Goal: Task Accomplishment & Management: Complete application form

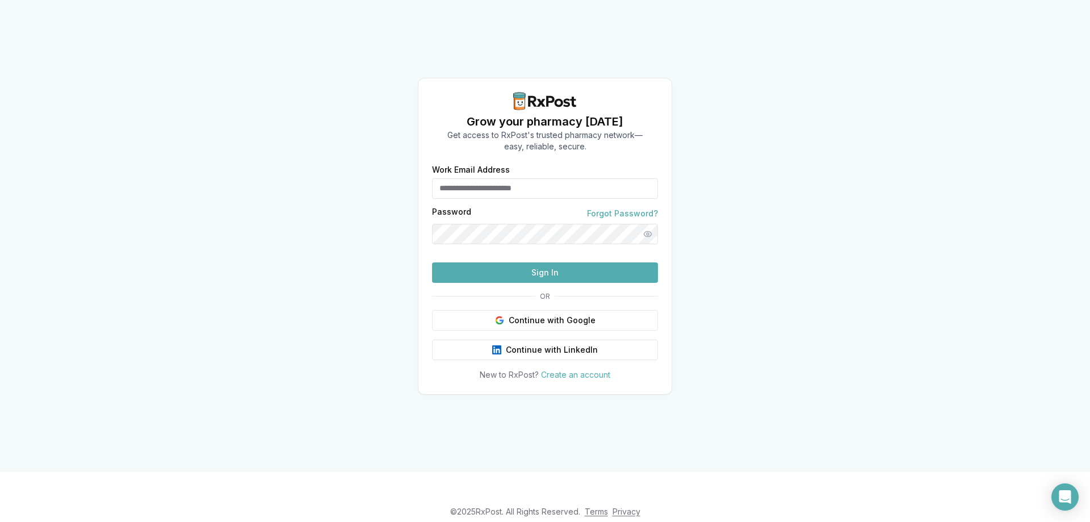
type input "**********"
click at [544, 283] on button "Sign In" at bounding box center [545, 272] width 226 height 20
click at [543, 283] on button "Sign In" at bounding box center [545, 272] width 226 height 20
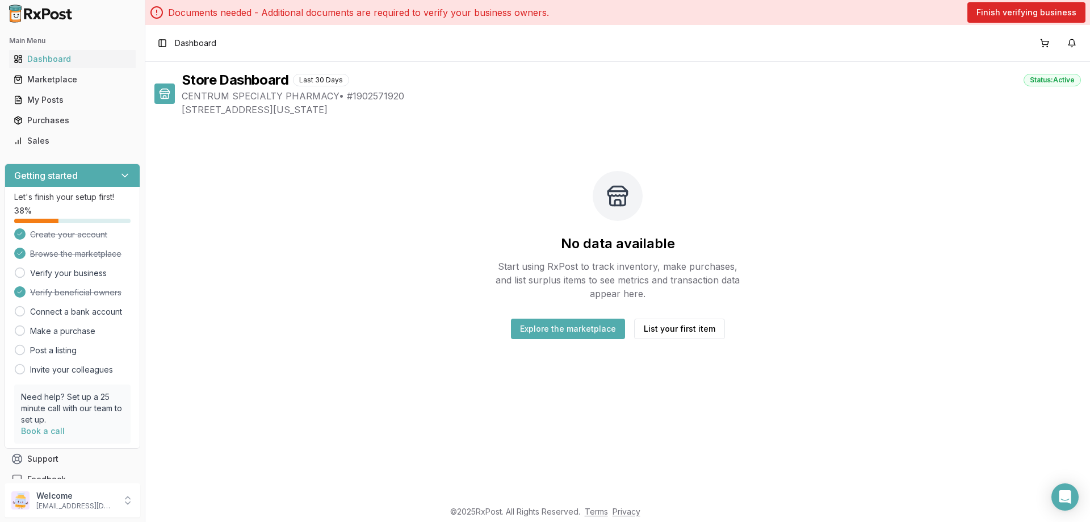
click at [275, 14] on p "Documents needed - Additional documents are required to verify your business ow…" at bounding box center [358, 13] width 381 height 14
click at [1038, 14] on button "Finish verifying business" at bounding box center [1026, 12] width 118 height 20
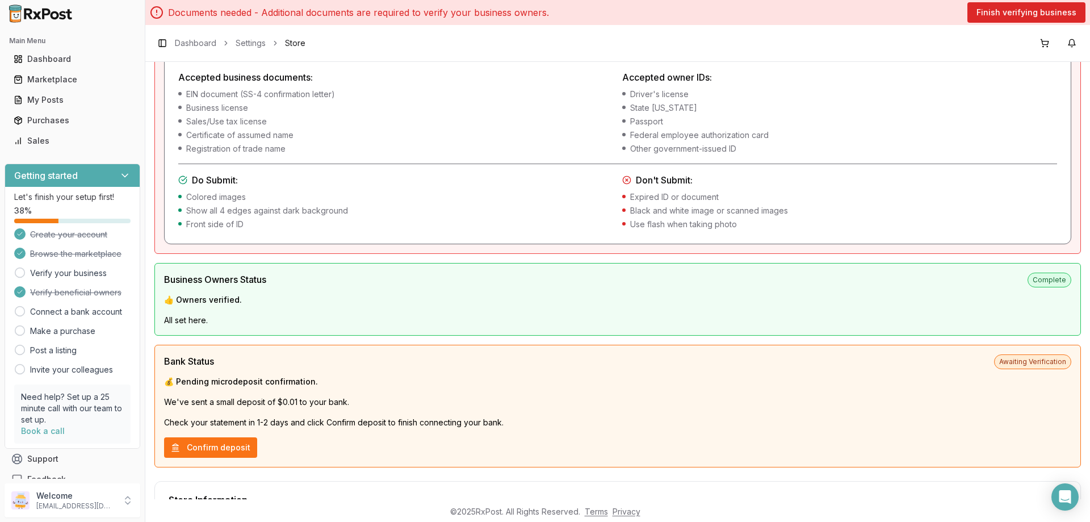
scroll to position [568, 0]
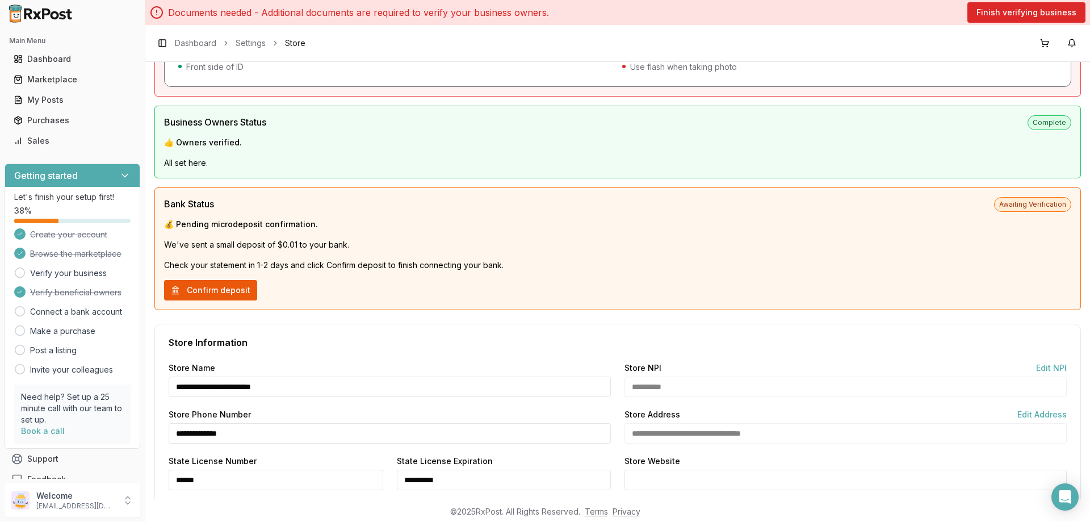
click at [212, 291] on button "Confirm deposit" at bounding box center [210, 290] width 93 height 20
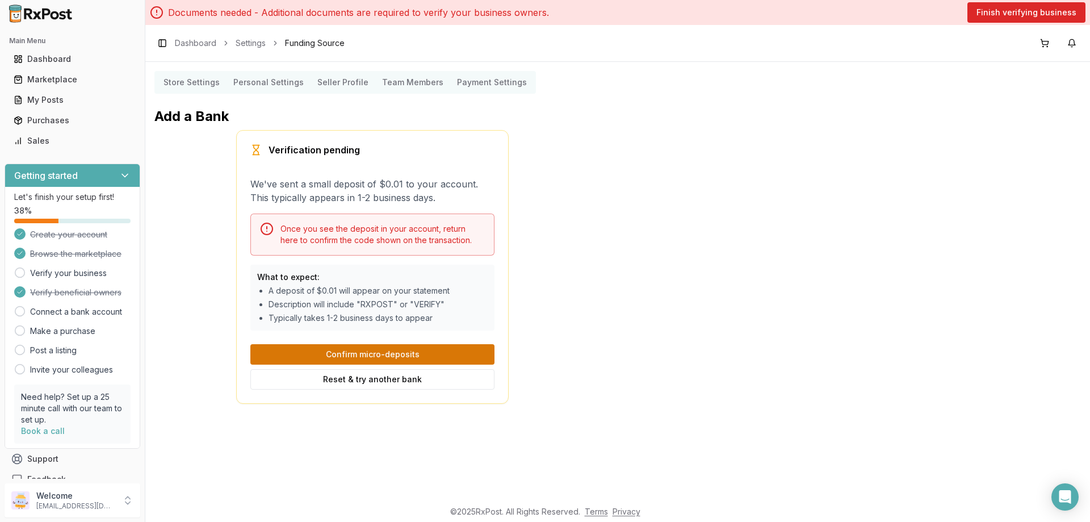
click at [380, 353] on button "Confirm micro-deposits" at bounding box center [372, 354] width 244 height 20
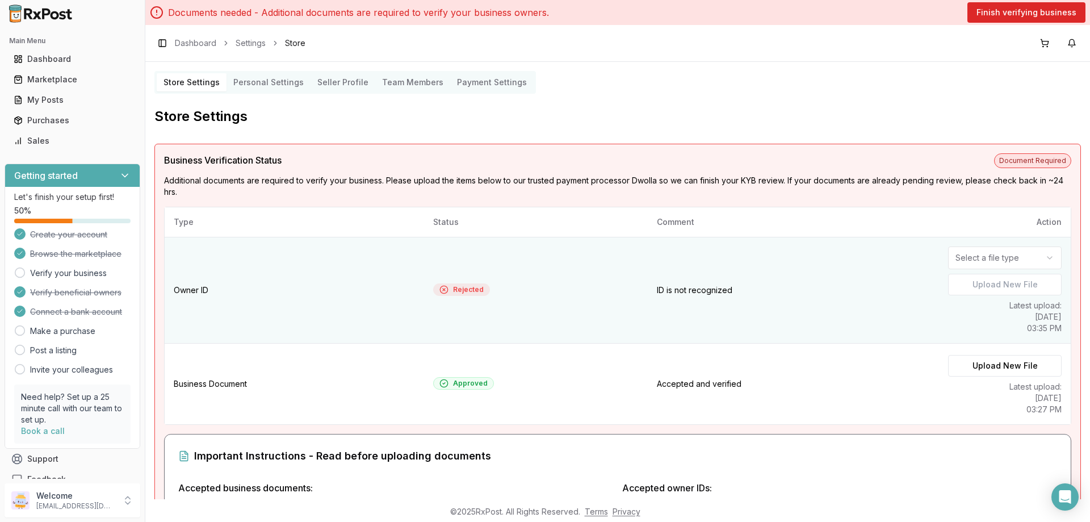
click at [1009, 280] on label "Upload New File" at bounding box center [1005, 285] width 114 height 22
click at [1041, 257] on html "Main Menu Dashboard Marketplace My Posts Purchases Sales Getting started Let's …" at bounding box center [545, 261] width 1090 height 522
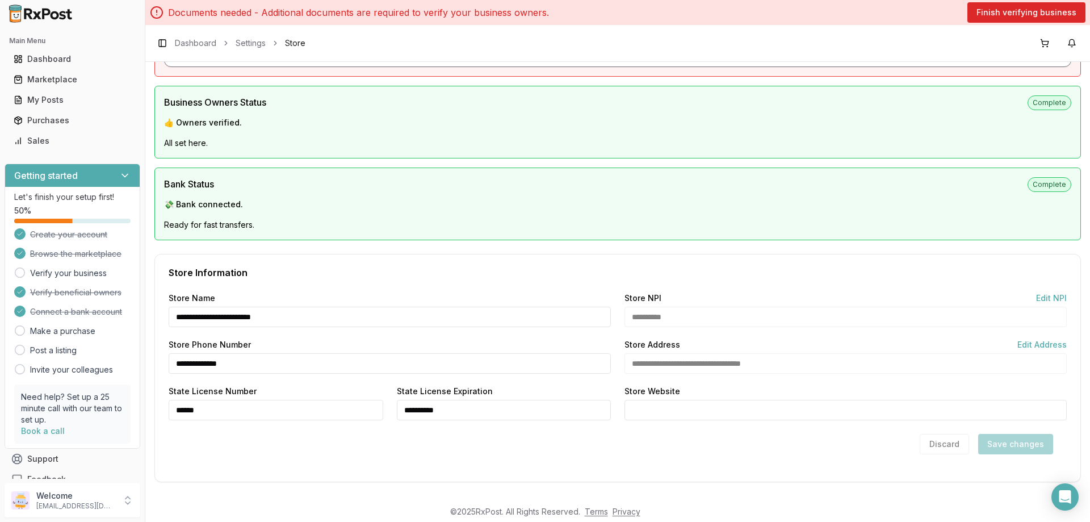
scroll to position [589, 0]
click at [998, 449] on div "Discard Save changes" at bounding box center [986, 443] width 133 height 20
click at [942, 447] on div "Discard Save changes" at bounding box center [986, 443] width 133 height 20
click at [1019, 450] on div "Discard Save changes" at bounding box center [986, 443] width 133 height 20
